Goal: Task Accomplishment & Management: Manage account settings

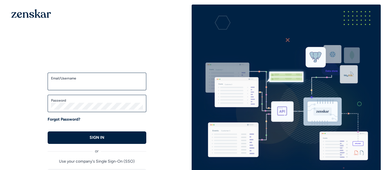
type input "**********"
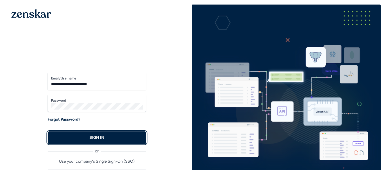
click at [106, 141] on button "SIGN IN" at bounding box center [97, 137] width 99 height 12
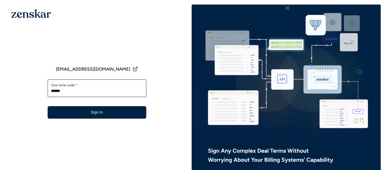
type input "******"
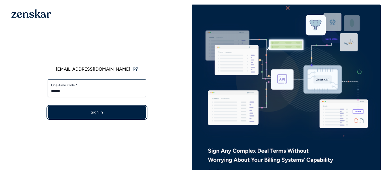
click at [110, 111] on button "Sign In" at bounding box center [97, 112] width 99 height 12
